Goal: Information Seeking & Learning: Learn about a topic

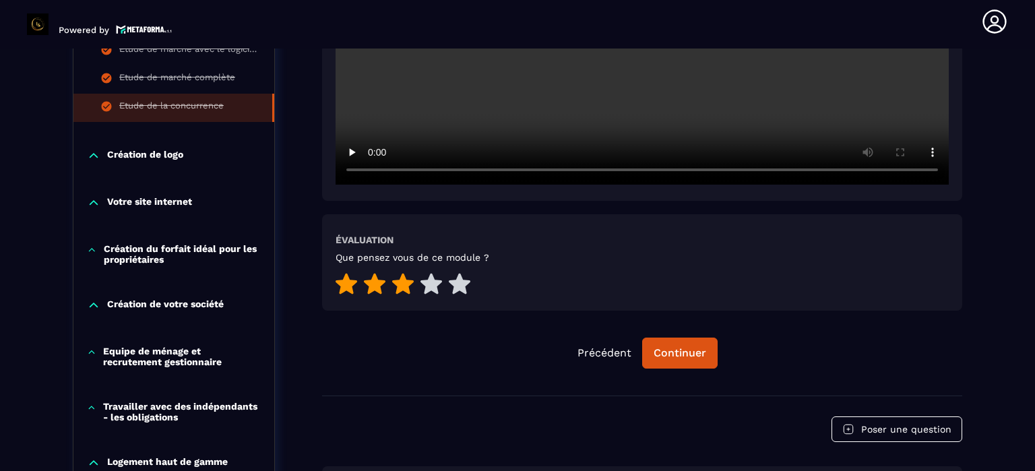
scroll to position [544, 0]
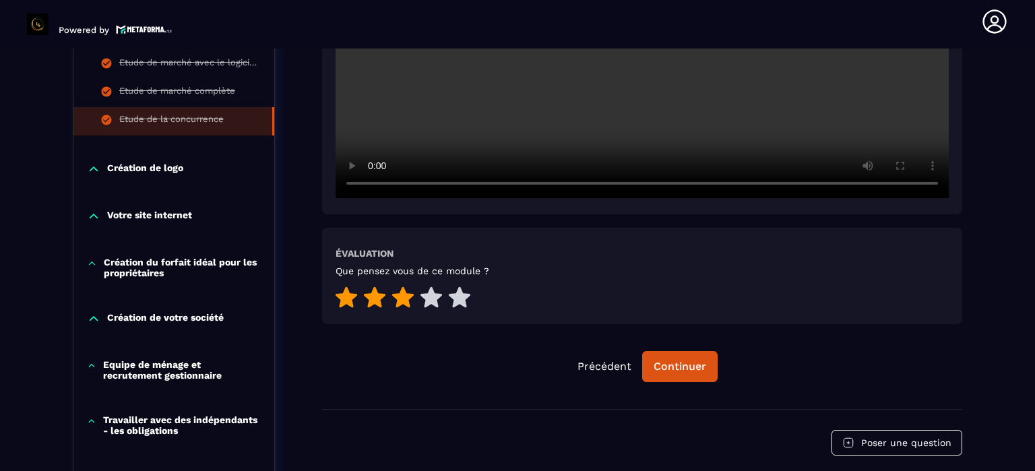
click at [148, 162] on p "Création de logo" at bounding box center [145, 168] width 76 height 13
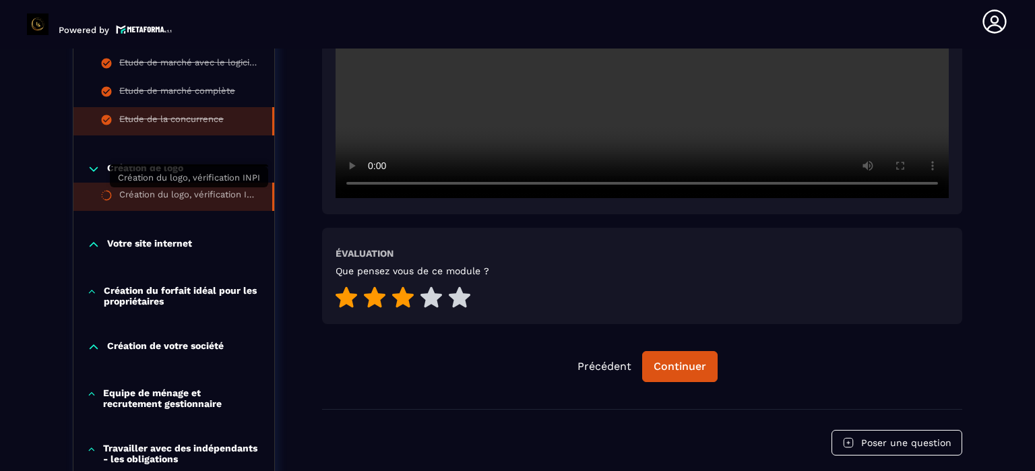
click at [214, 195] on div "Création du logo, vérification INPI" at bounding box center [188, 196] width 139 height 15
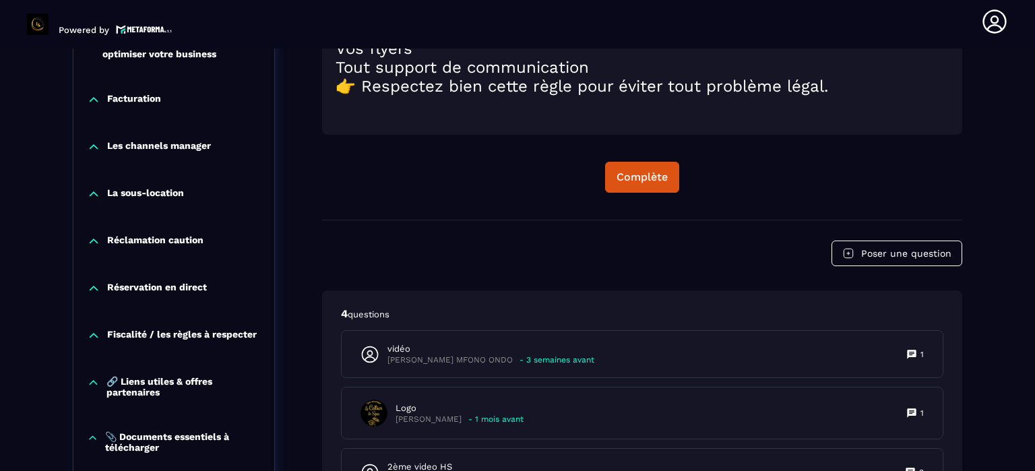
scroll to position [1824, 0]
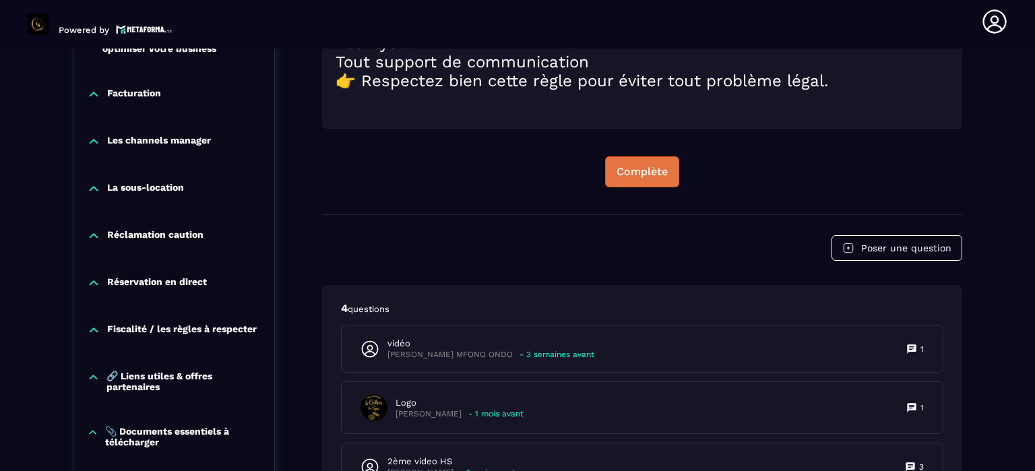
click at [647, 172] on div "Complète" at bounding box center [641, 171] width 51 height 13
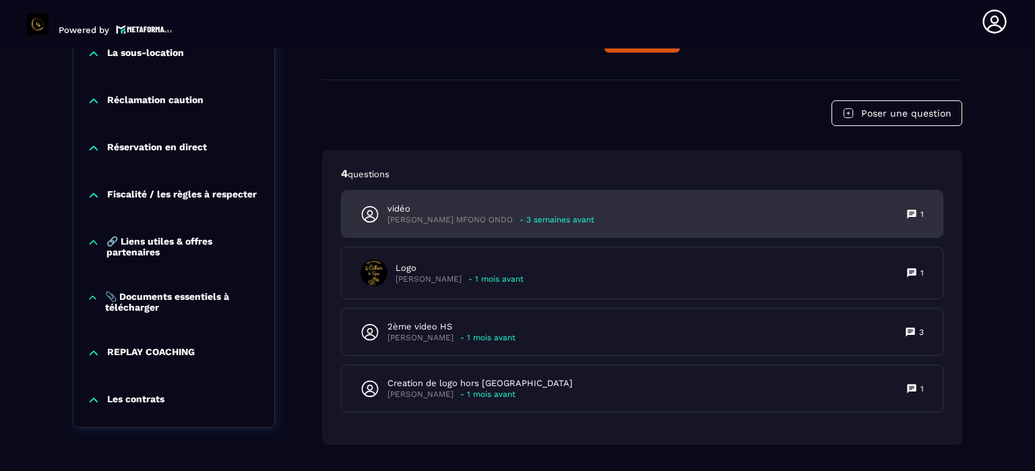
click at [453, 223] on p "[PERSON_NAME] MFONO ONDO" at bounding box center [449, 220] width 125 height 10
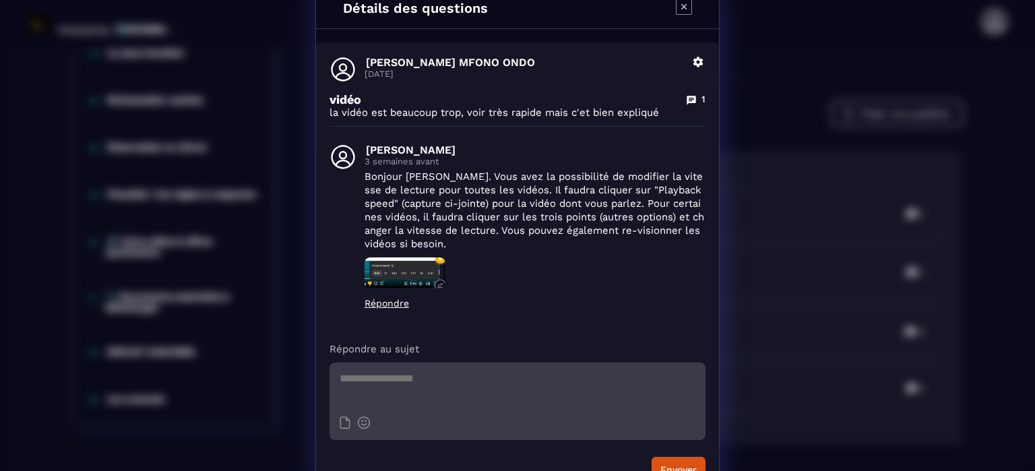
scroll to position [0, 0]
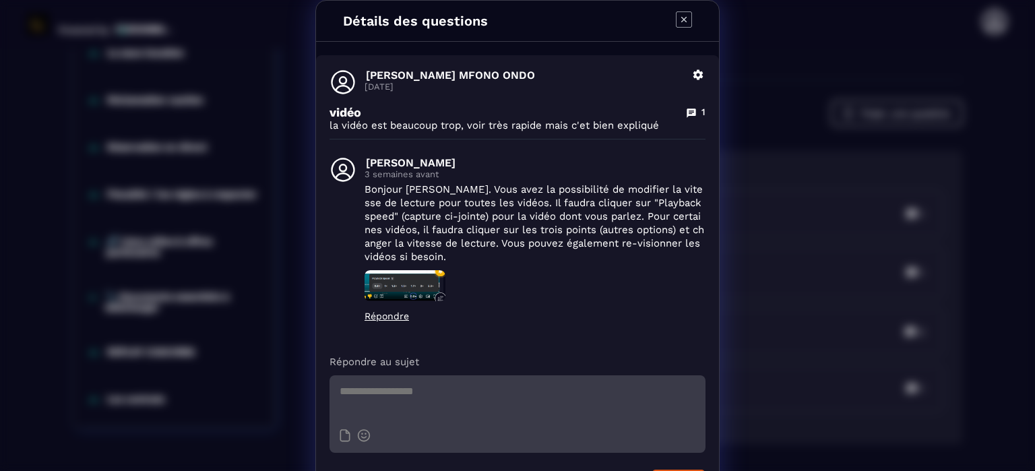
click at [681, 18] on icon "Modal window" at bounding box center [683, 19] width 5 height 5
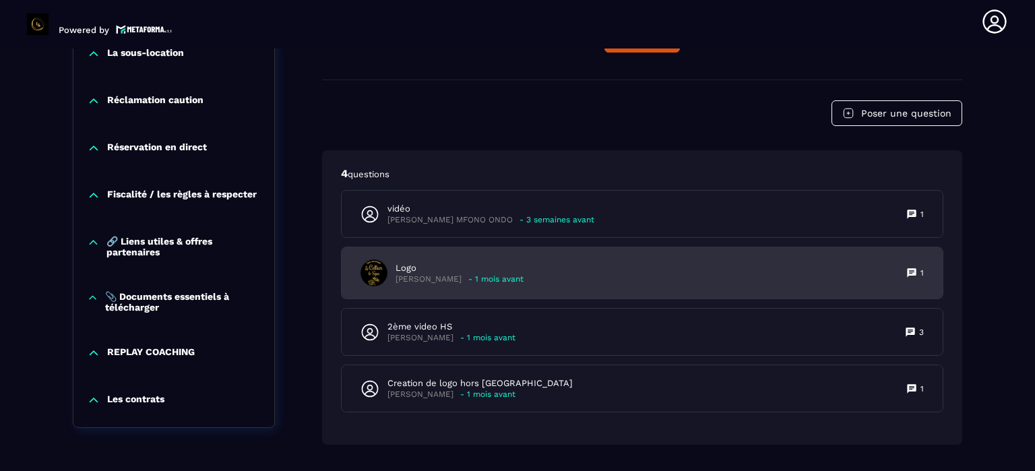
click at [448, 282] on p "[PERSON_NAME]" at bounding box center [428, 279] width 66 height 10
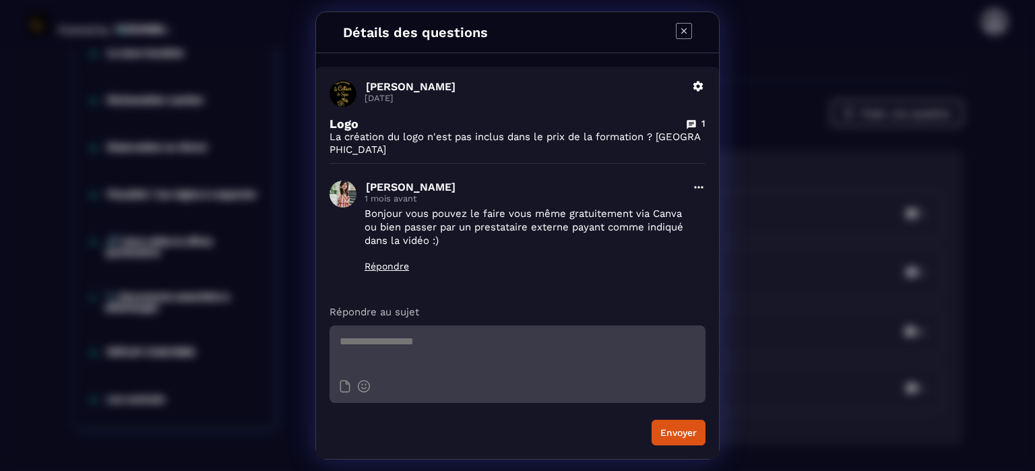
click at [684, 34] on icon "Modal window" at bounding box center [684, 31] width 16 height 16
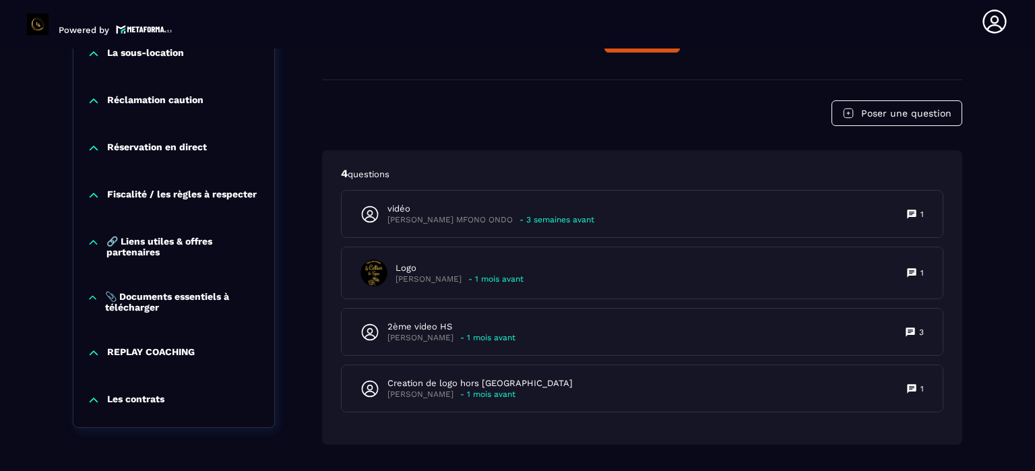
scroll to position [2002, 0]
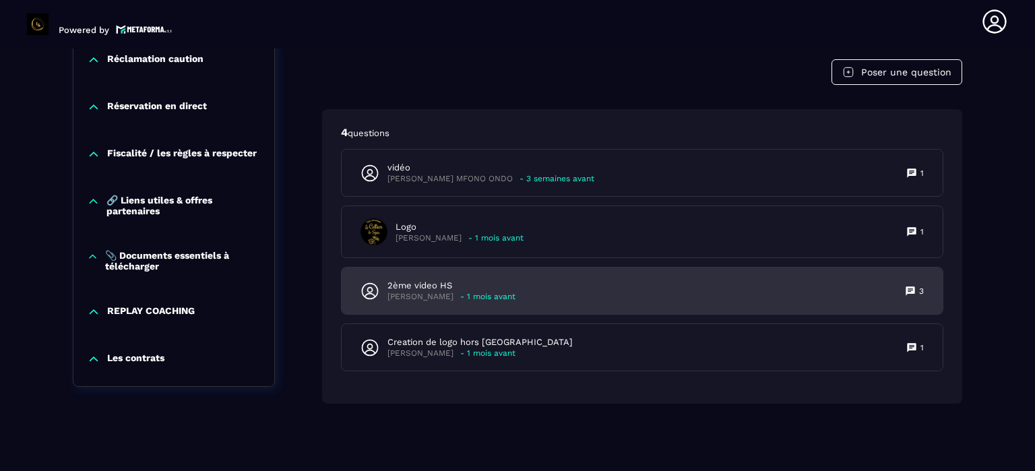
click at [443, 297] on div "[PERSON_NAME] - 1 mois avant" at bounding box center [451, 297] width 128 height 10
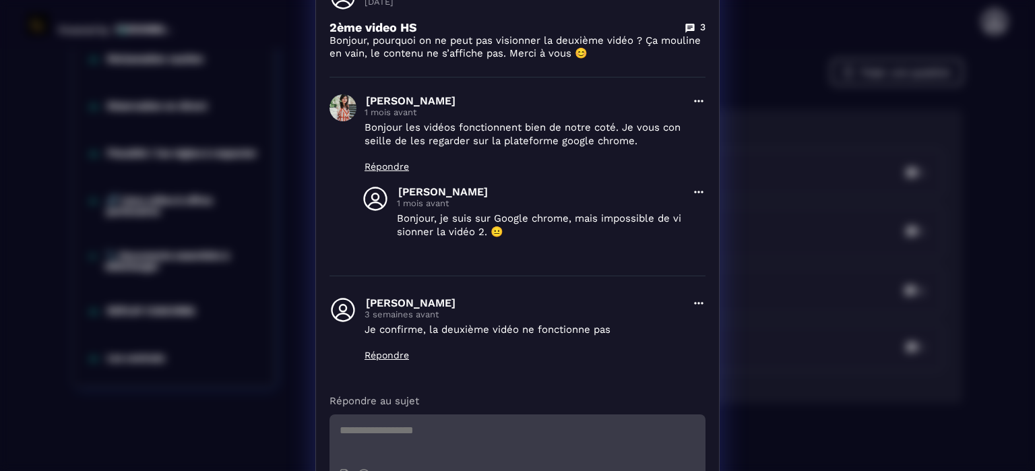
scroll to position [0, 0]
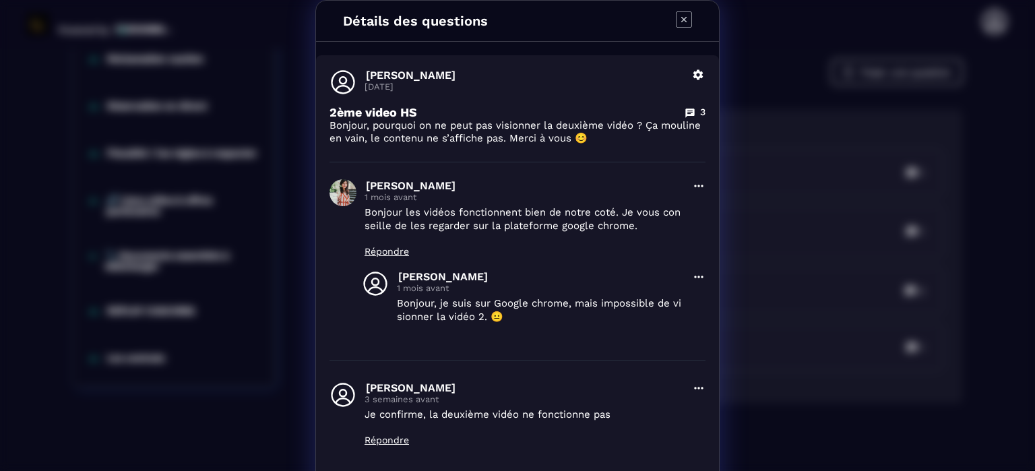
click at [681, 17] on icon "Modal window" at bounding box center [683, 19] width 5 height 5
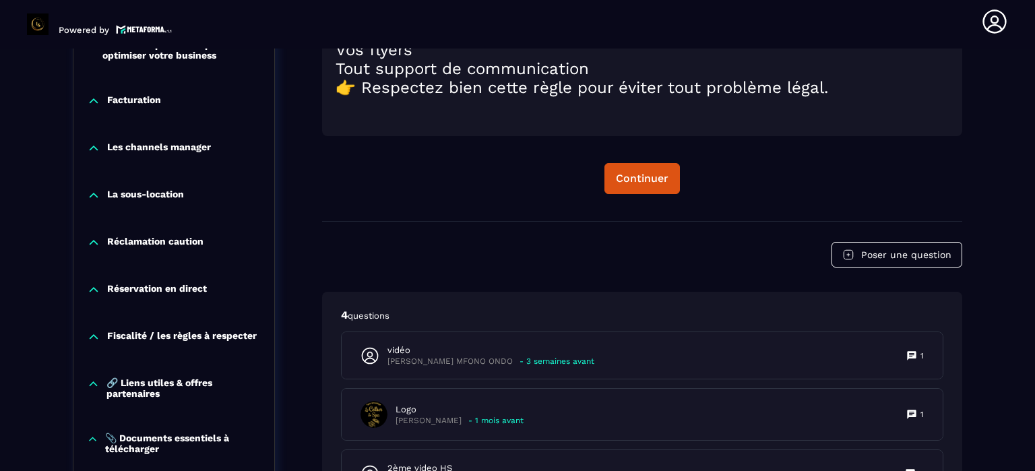
scroll to position [2002, 0]
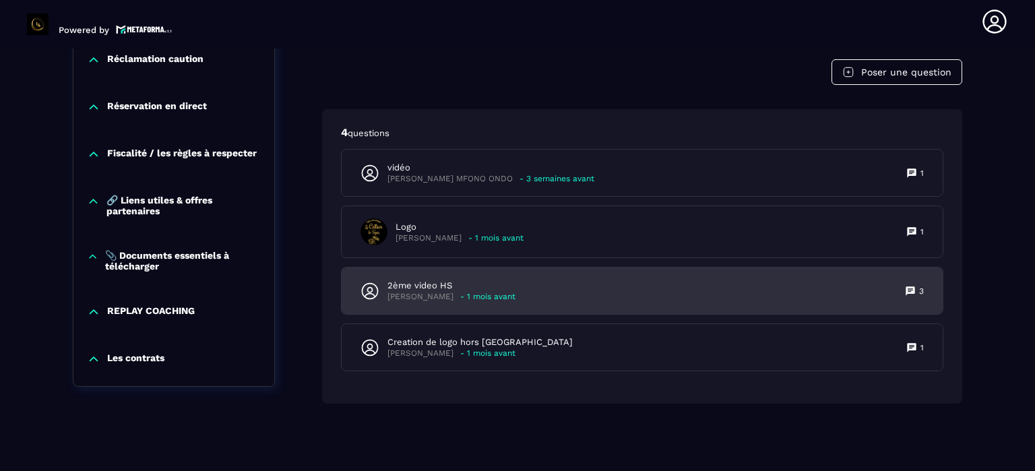
click at [463, 296] on p "- 1 mois avant" at bounding box center [487, 297] width 55 height 10
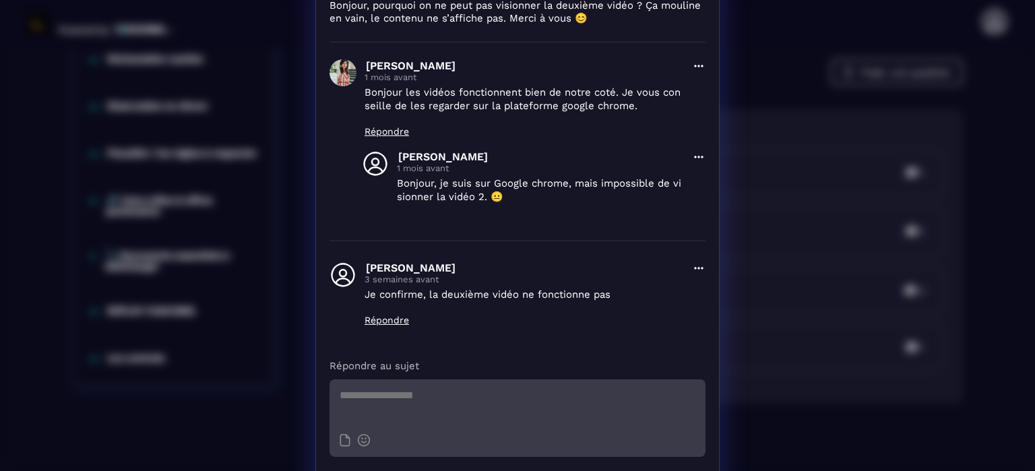
scroll to position [162, 0]
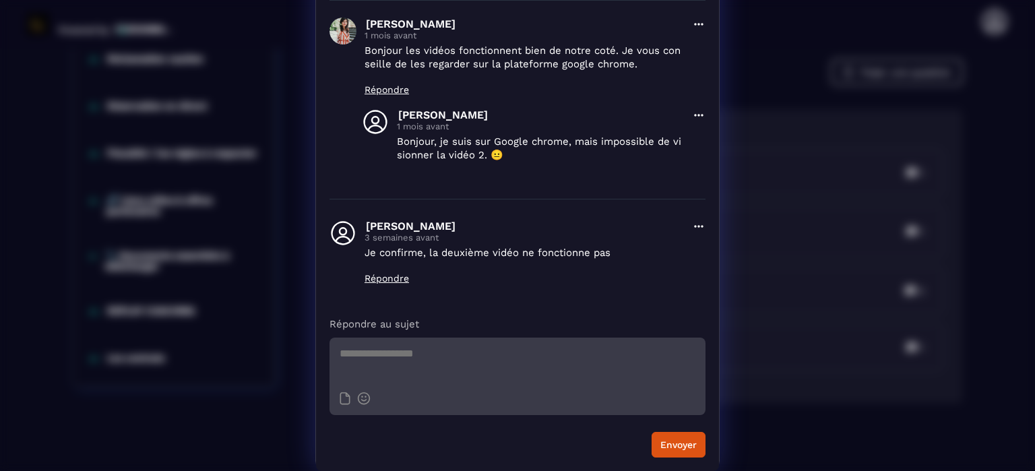
click at [428, 350] on textarea "Modal window" at bounding box center [517, 360] width 376 height 47
type textarea "**********"
click at [684, 444] on button "Envoyer" at bounding box center [678, 445] width 54 height 26
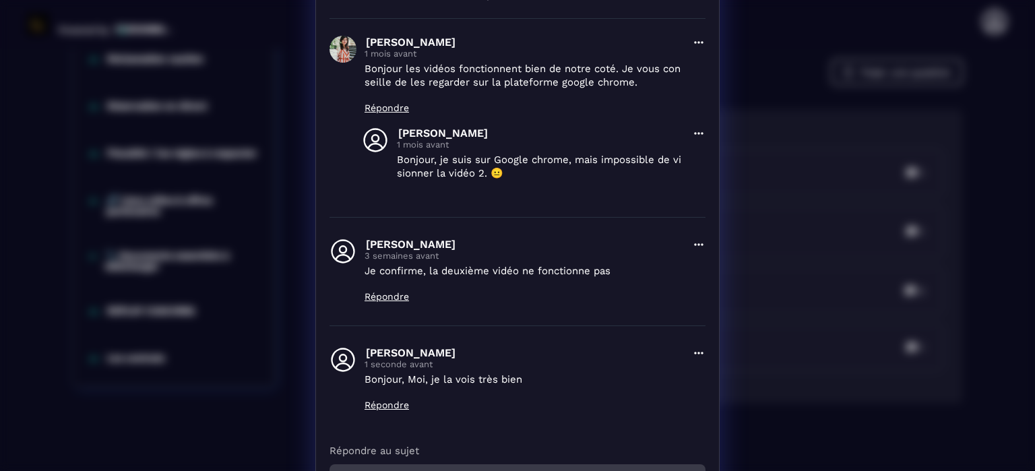
scroll to position [0, 0]
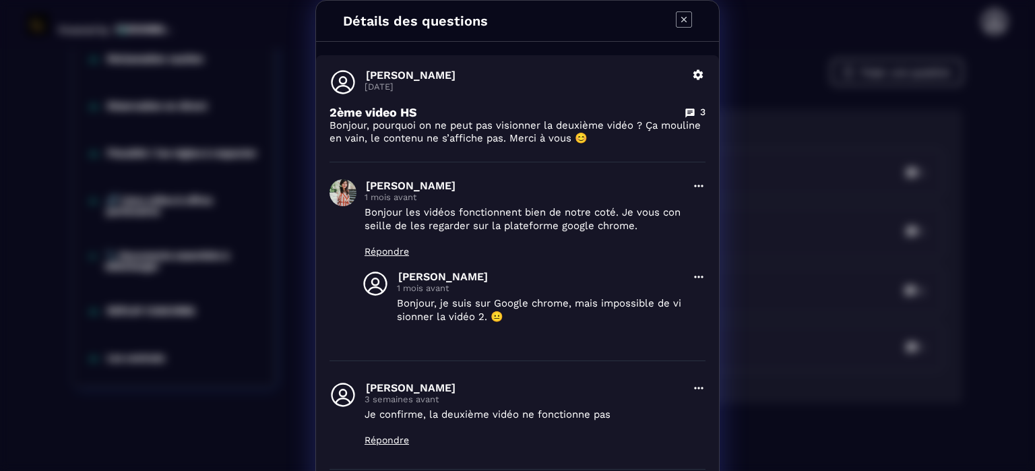
click at [681, 20] on icon "Modal window" at bounding box center [683, 19] width 5 height 5
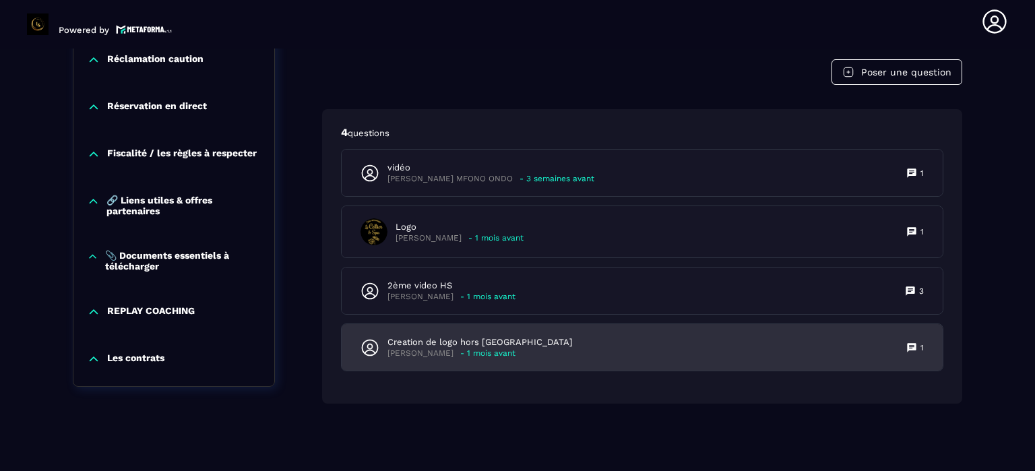
click at [463, 344] on p "Creation de logo hors [GEOGRAPHIC_DATA]" at bounding box center [479, 342] width 185 height 12
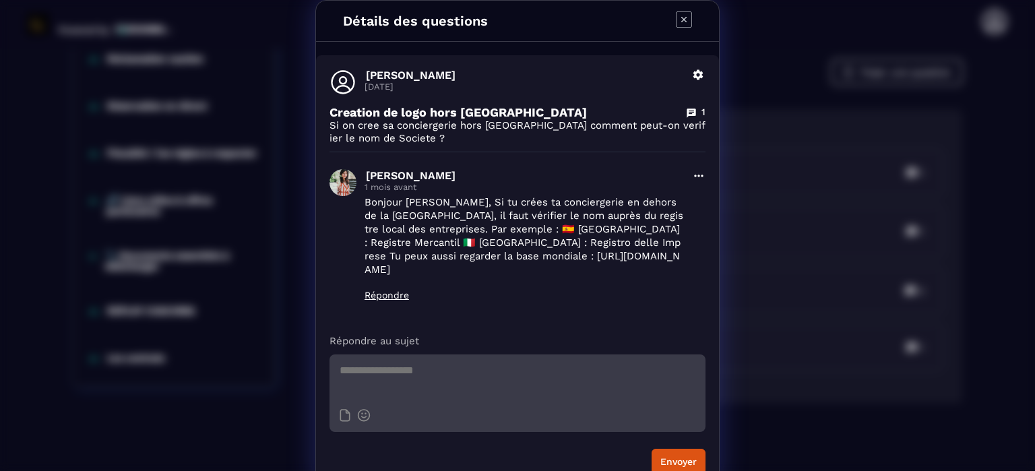
click at [679, 14] on icon "Modal window" at bounding box center [684, 19] width 16 height 16
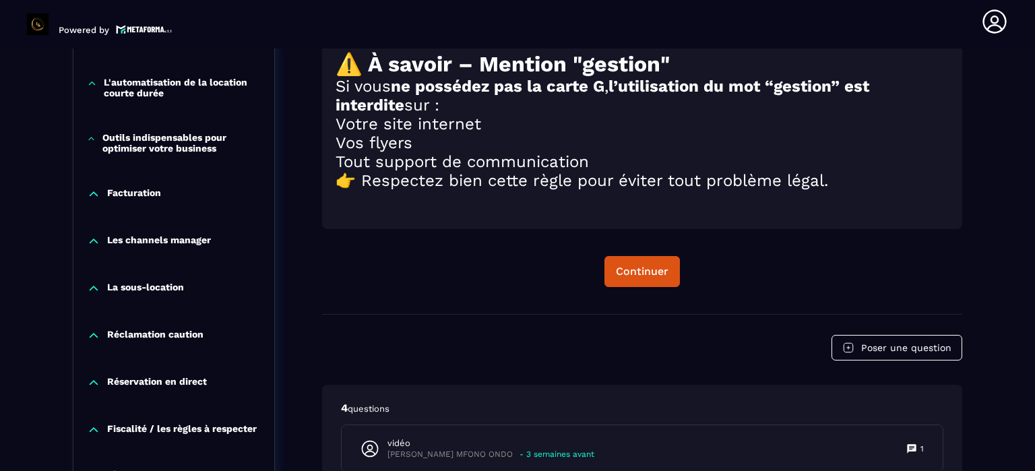
scroll to position [1732, 0]
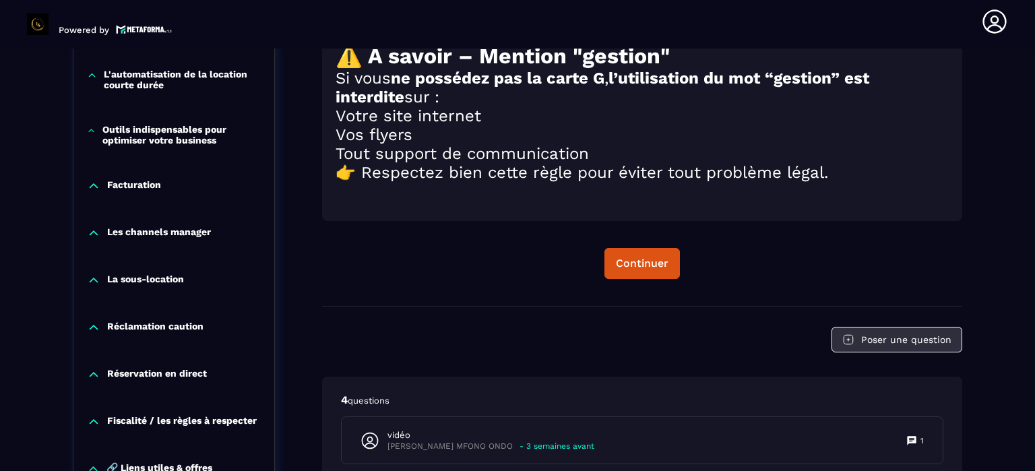
click at [897, 344] on button "Poser une question" at bounding box center [896, 340] width 131 height 26
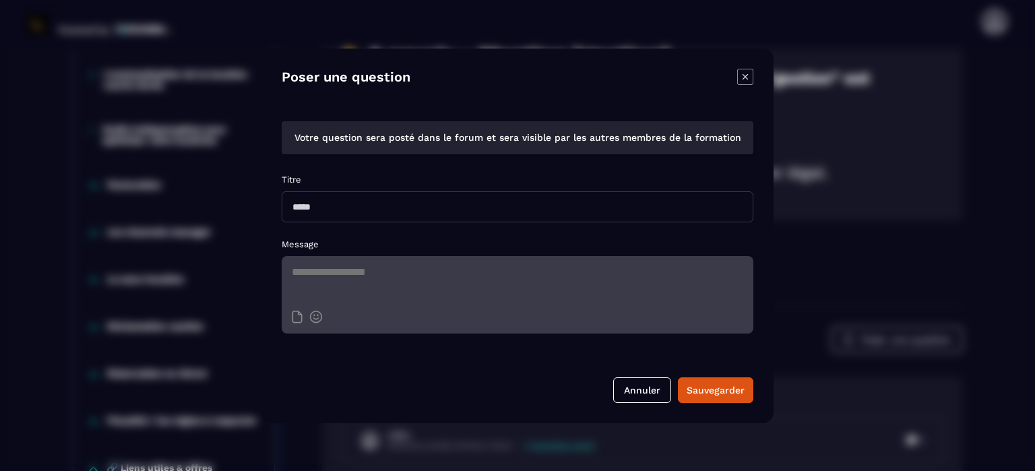
click at [410, 201] on input "Modal window" at bounding box center [517, 206] width 471 height 31
type input "****"
click at [385, 273] on textarea "Modal window" at bounding box center [517, 279] width 471 height 47
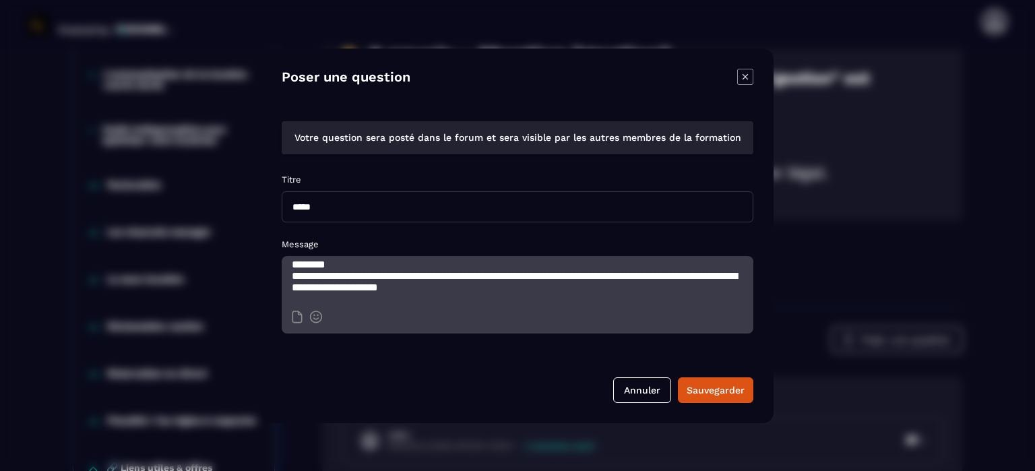
scroll to position [11, 0]
click at [320, 289] on textarea "**********" at bounding box center [517, 279] width 471 height 47
click at [315, 269] on textarea "**********" at bounding box center [517, 279] width 471 height 47
click at [558, 286] on textarea "**********" at bounding box center [517, 279] width 471 height 47
type textarea "**********"
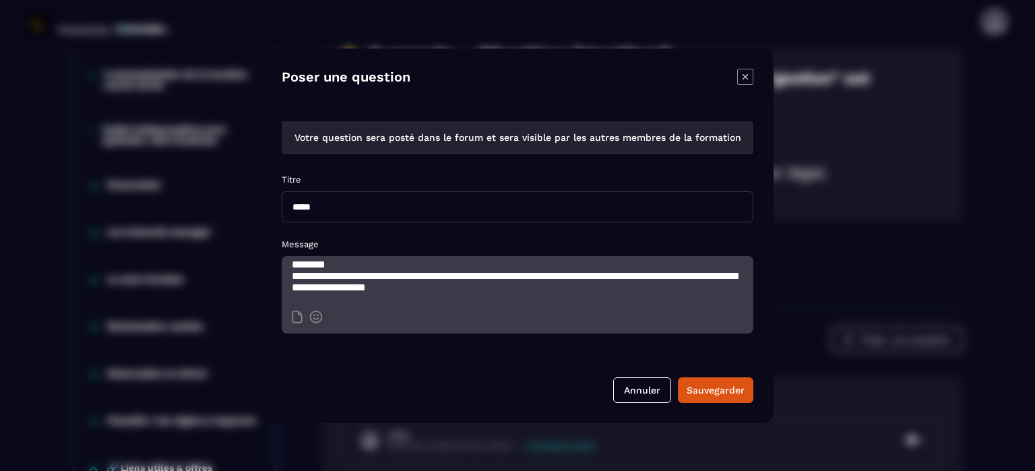
click at [333, 206] on input "****" at bounding box center [517, 206] width 471 height 31
type input "*"
type input "**********"
click at [562, 285] on textarea "**********" at bounding box center [517, 279] width 471 height 47
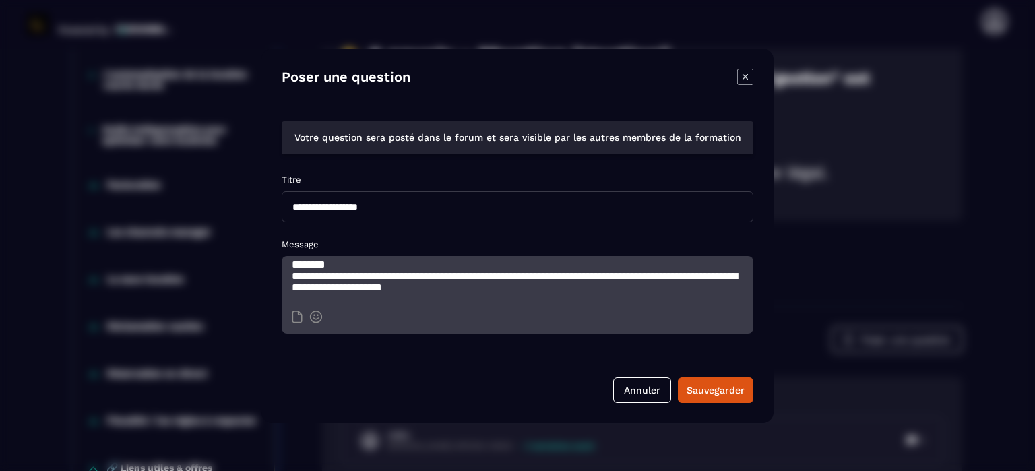
scroll to position [15, 0]
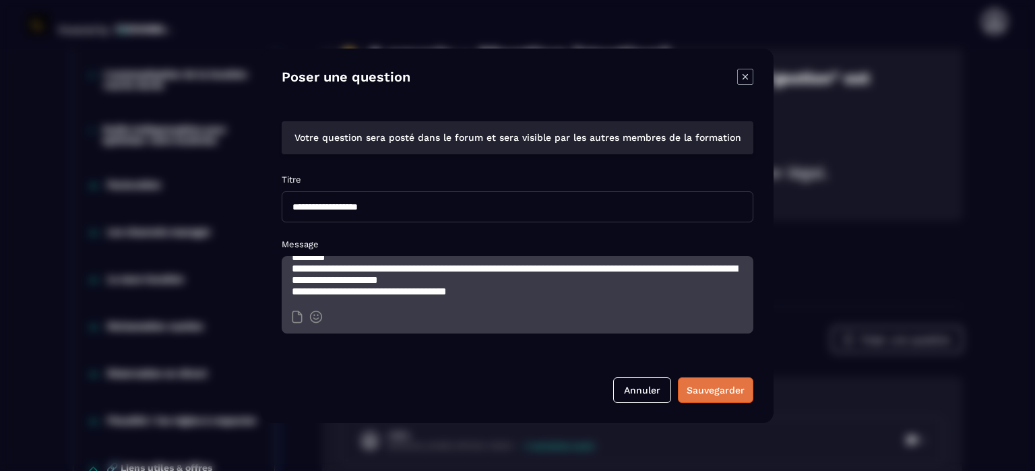
type textarea "**********"
click at [706, 389] on div "Sauvegarder" at bounding box center [715, 389] width 58 height 13
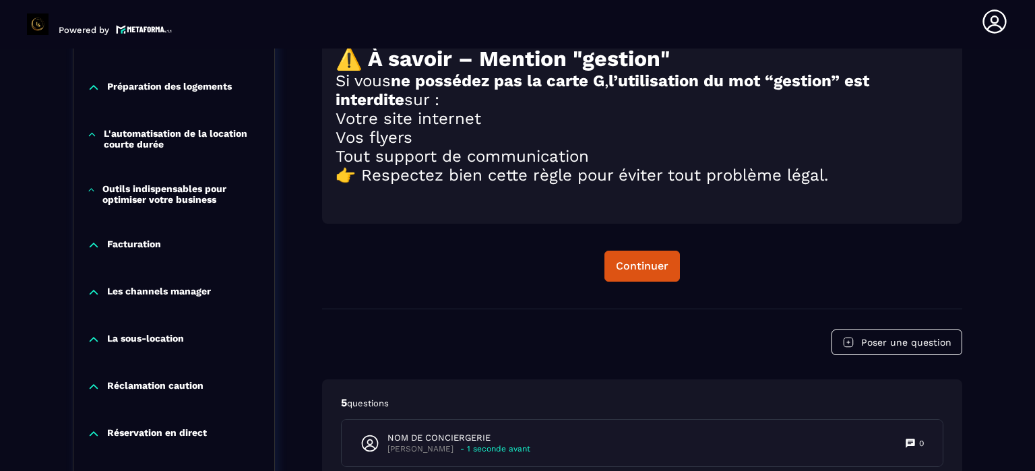
scroll to position [1732, 0]
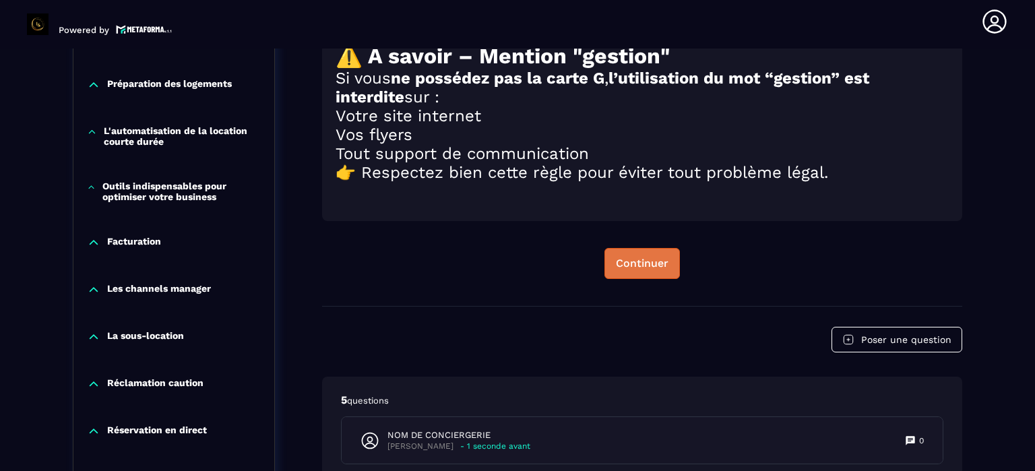
click at [648, 268] on div "Continuer" at bounding box center [642, 263] width 53 height 13
click at [647, 268] on div "Continuer" at bounding box center [642, 263] width 53 height 13
click at [628, 261] on div "Continuer" at bounding box center [642, 263] width 53 height 13
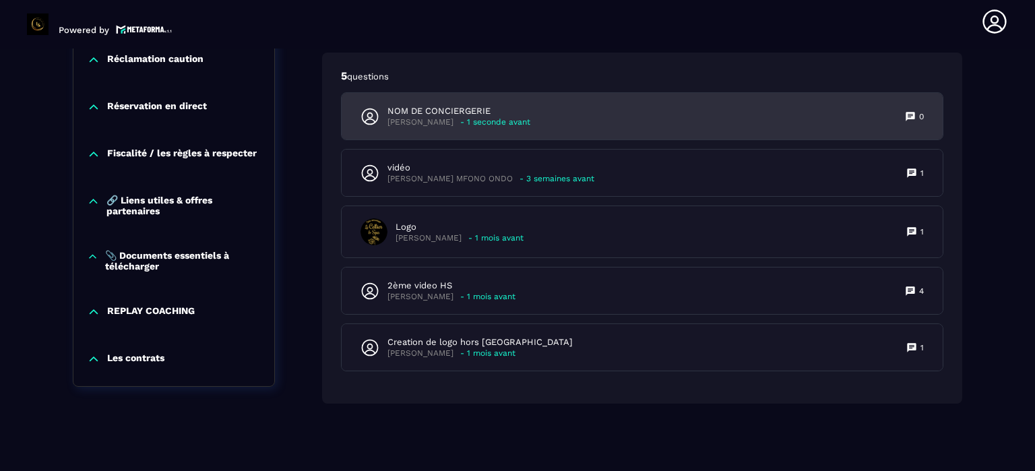
scroll to position [1654, 0]
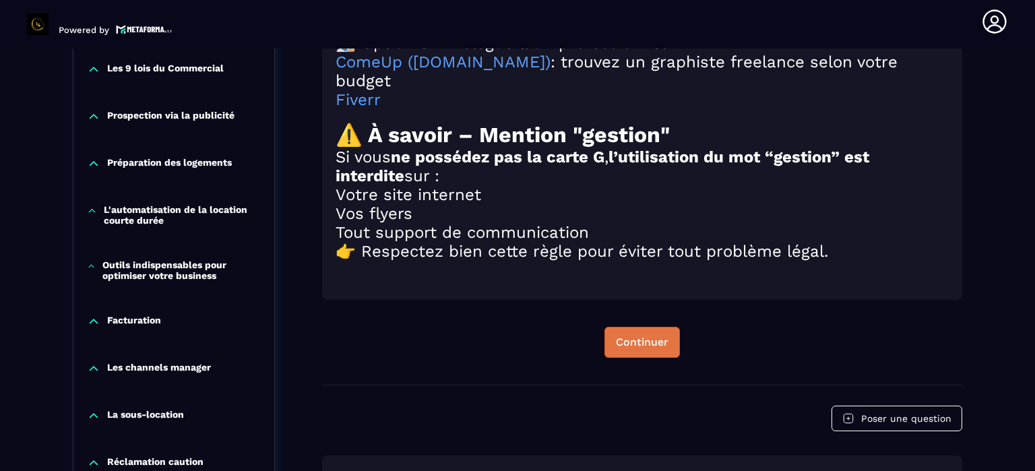
click at [634, 344] on div "Continuer" at bounding box center [642, 341] width 53 height 13
click at [635, 344] on div "Continuer" at bounding box center [642, 341] width 53 height 13
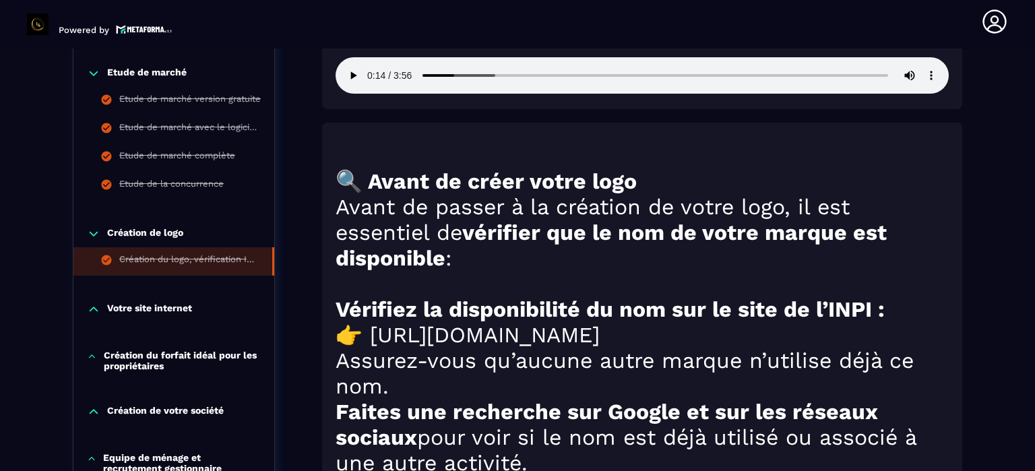
scroll to position [980, 0]
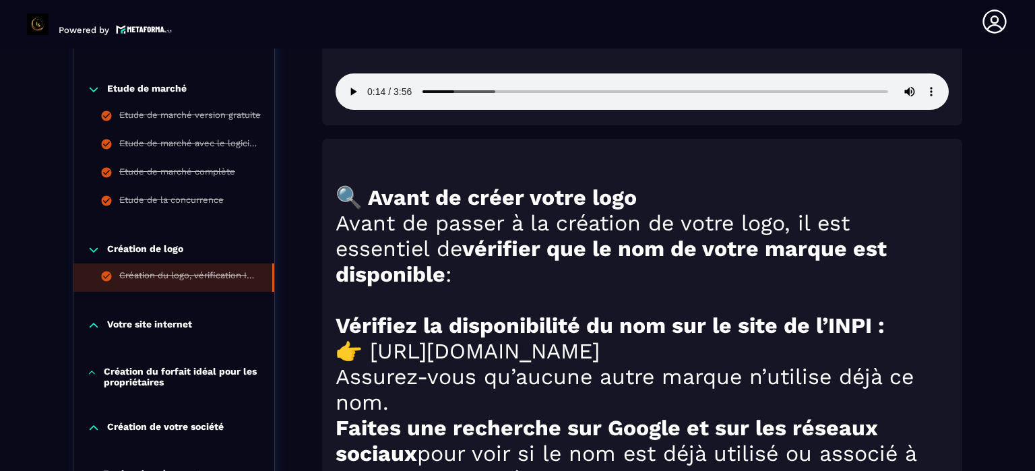
click at [157, 321] on p "Votre site internet" at bounding box center [149, 325] width 85 height 13
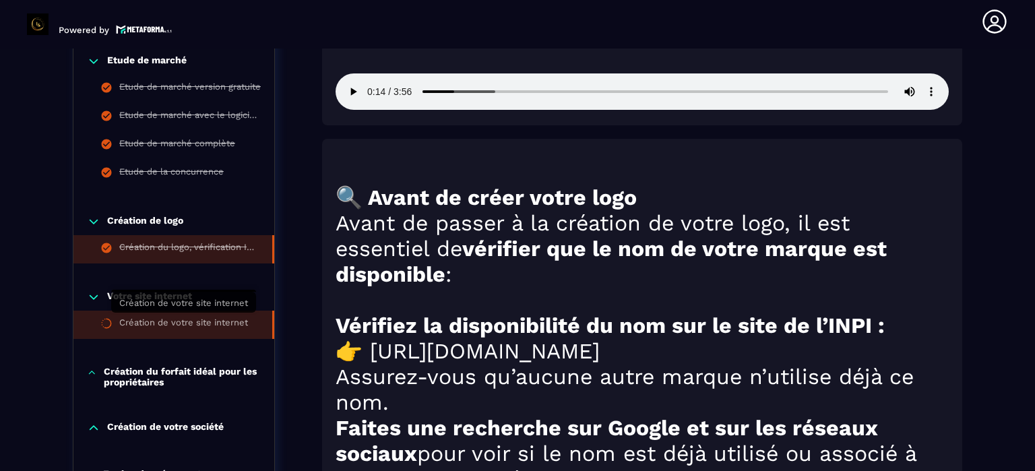
click at [160, 321] on div "Création de votre site internet" at bounding box center [183, 324] width 129 height 15
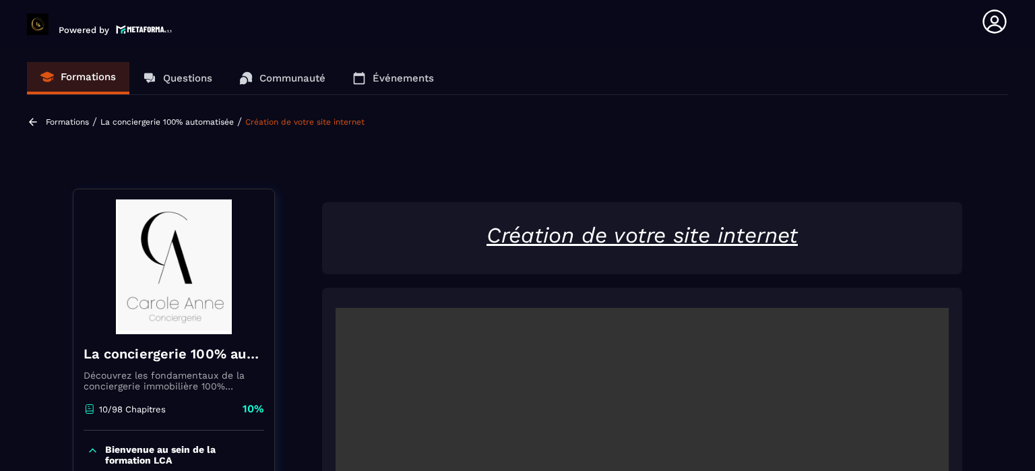
click at [293, 77] on p "Communauté" at bounding box center [292, 78] width 66 height 12
